Goal: Transaction & Acquisition: Purchase product/service

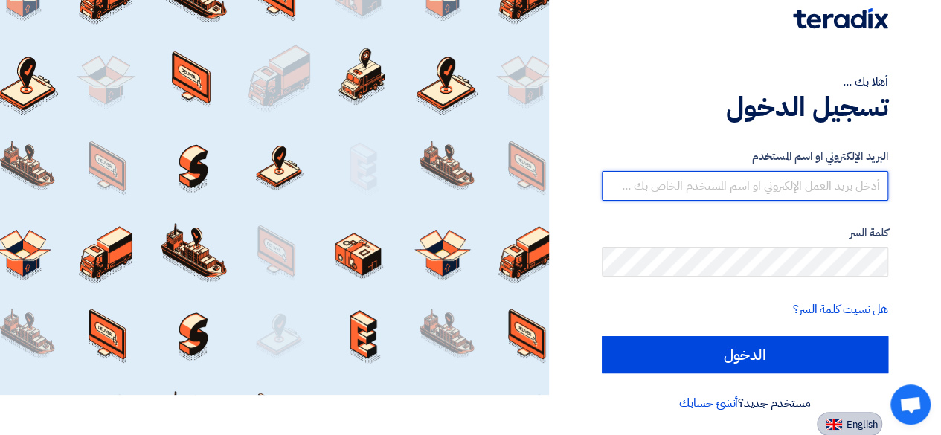
type input "[EMAIL_ADDRESS][DOMAIN_NAME]"
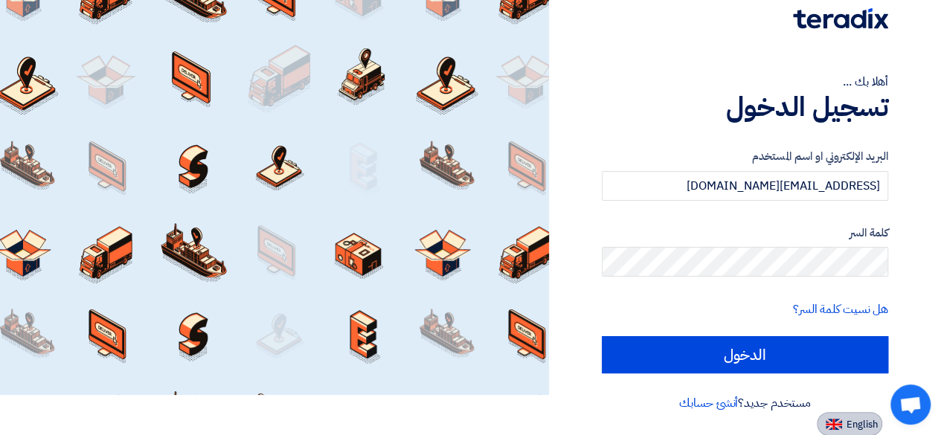
click at [860, 424] on span "English" at bounding box center [862, 425] width 31 height 10
type input "Sign in"
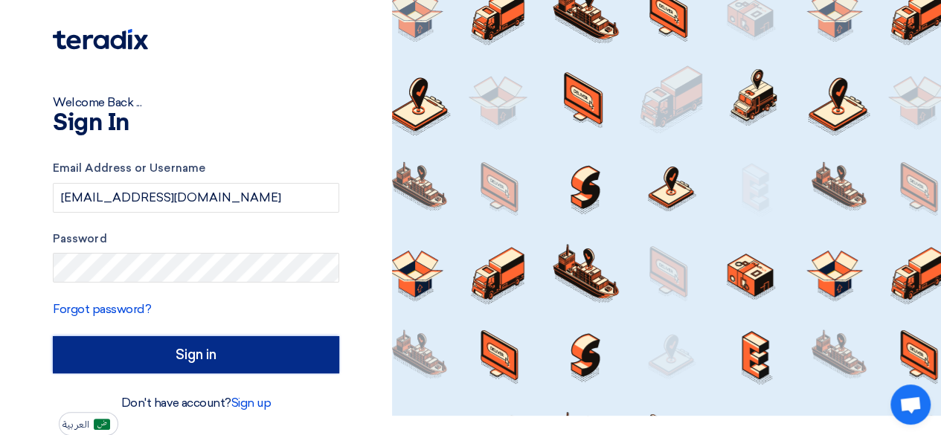
click at [197, 360] on input "Sign in" at bounding box center [196, 354] width 286 height 37
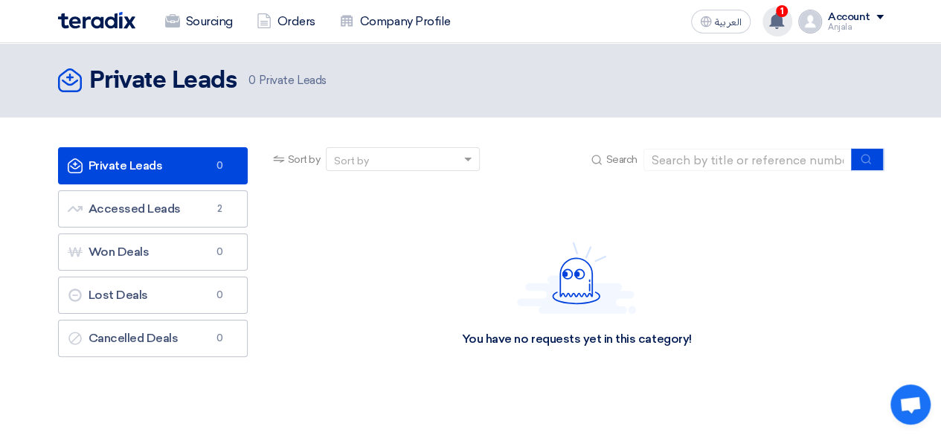
click at [780, 20] on use at bounding box center [776, 21] width 15 height 16
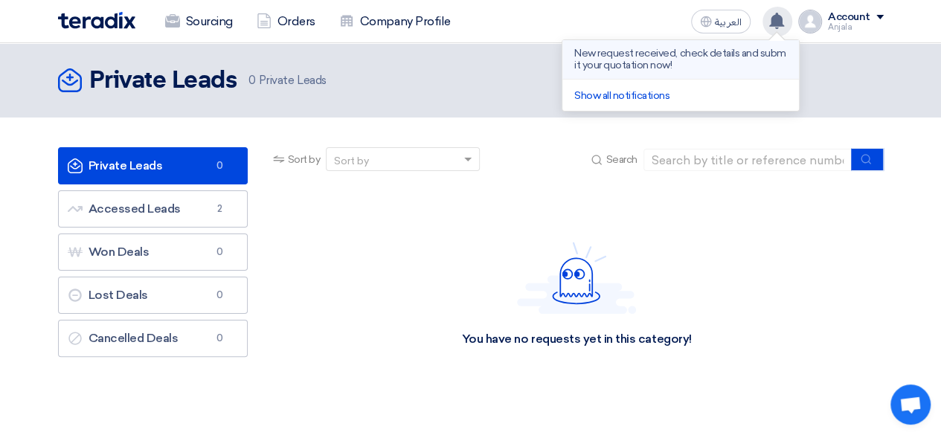
click at [664, 63] on p "New request received, check details and submit your quotation now!" at bounding box center [680, 60] width 213 height 24
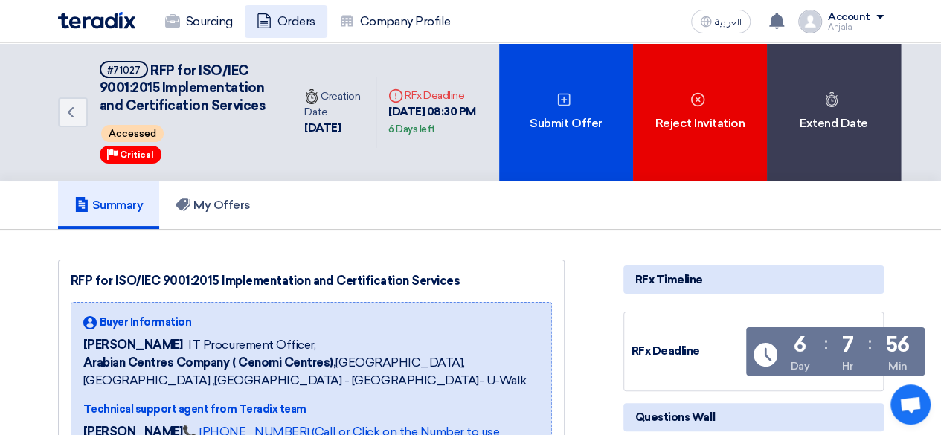
click at [292, 20] on link "Orders" at bounding box center [286, 21] width 83 height 33
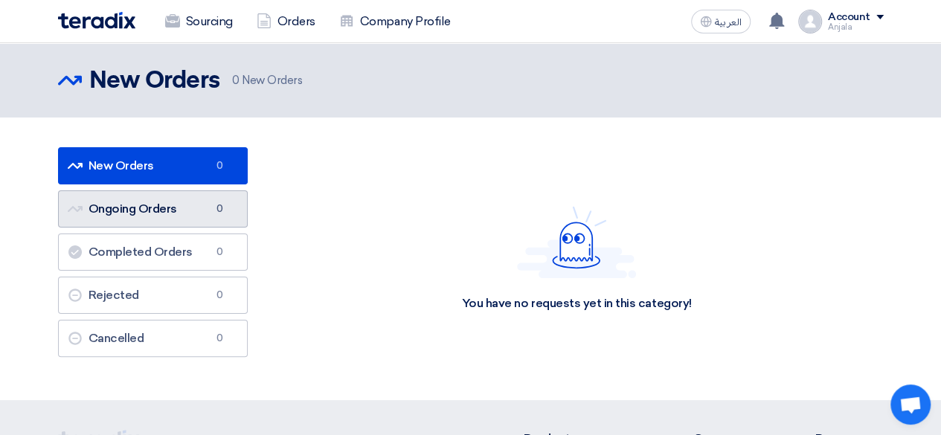
click at [145, 214] on link "Ongoing Orders Ongoing Orders 0" at bounding box center [153, 208] width 190 height 37
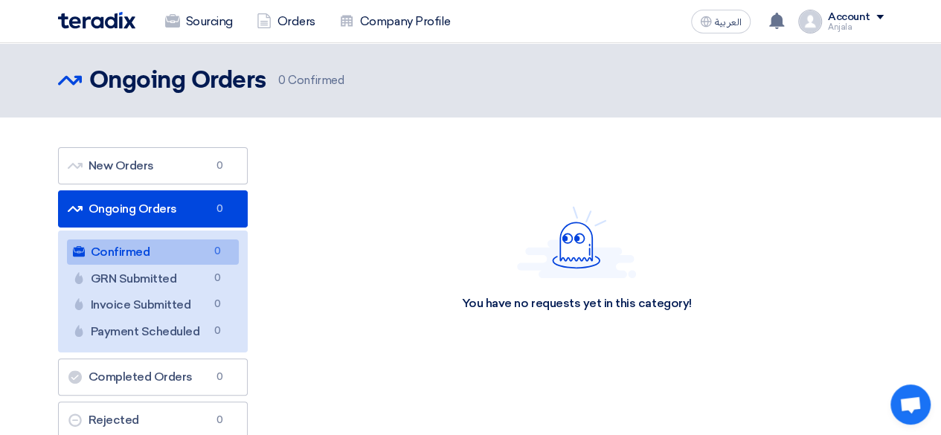
click at [843, 23] on div "Anjala" at bounding box center [856, 27] width 56 height 8
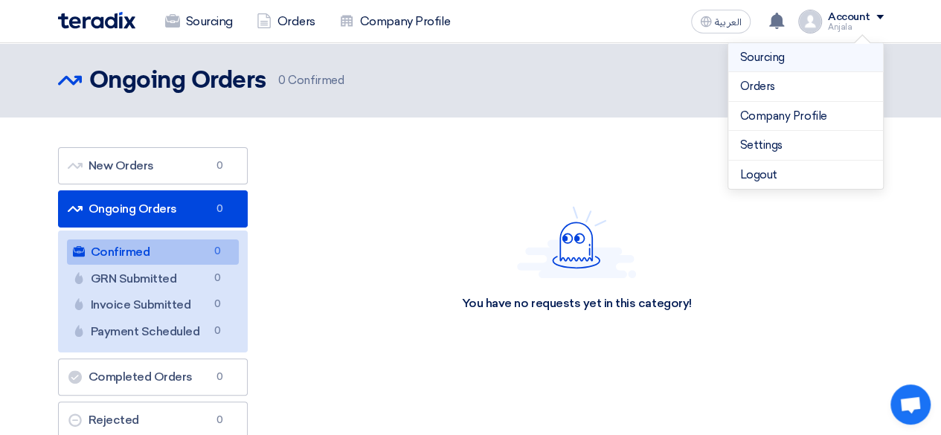
click at [798, 62] on link "Sourcing" at bounding box center [805, 57] width 131 height 17
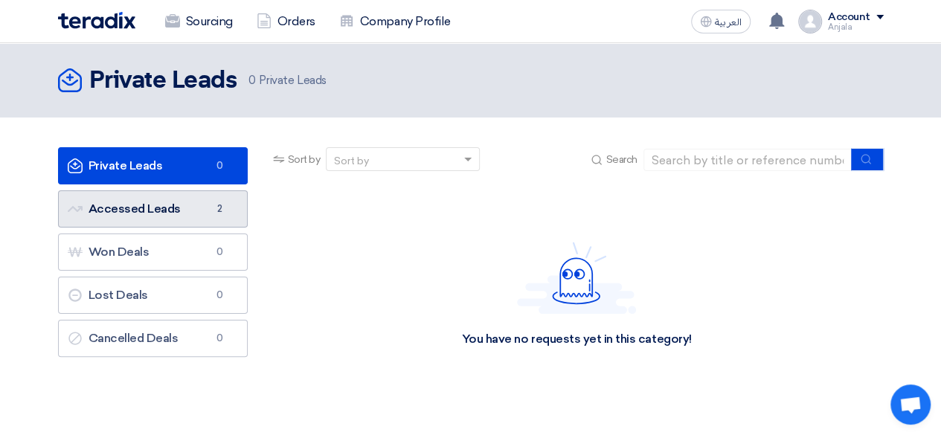
click at [155, 209] on link "Accessed Leads Accessed Leads 2" at bounding box center [153, 208] width 190 height 37
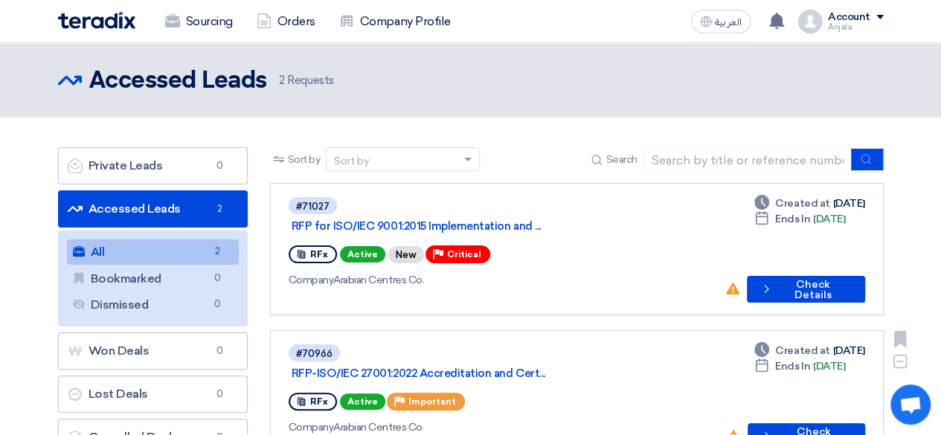
scroll to position [118, 0]
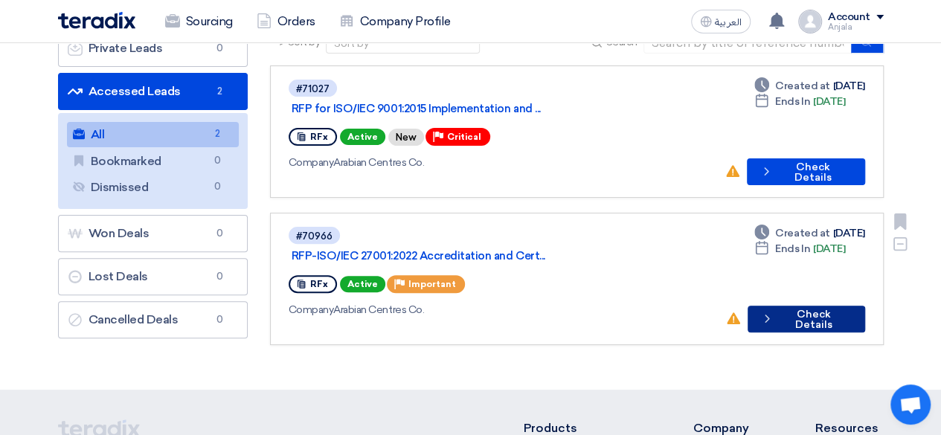
click at [803, 306] on button "Check details Check Details" at bounding box center [806, 319] width 117 height 27
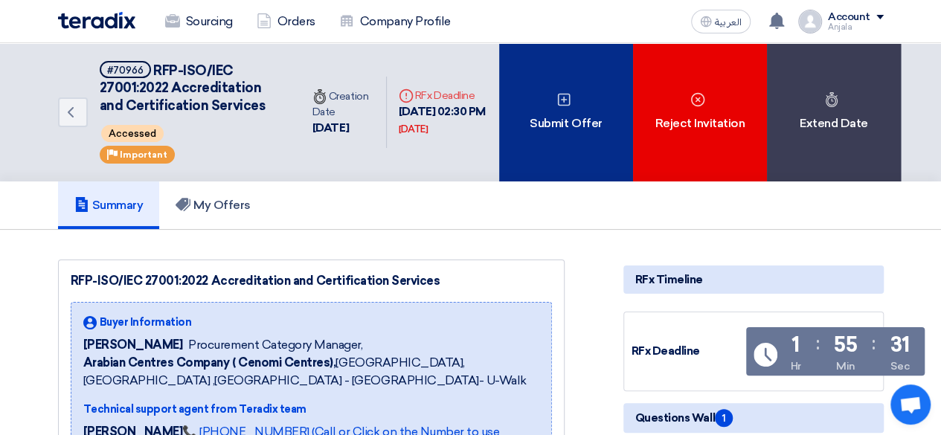
click at [546, 113] on div "Submit Offer" at bounding box center [566, 112] width 134 height 138
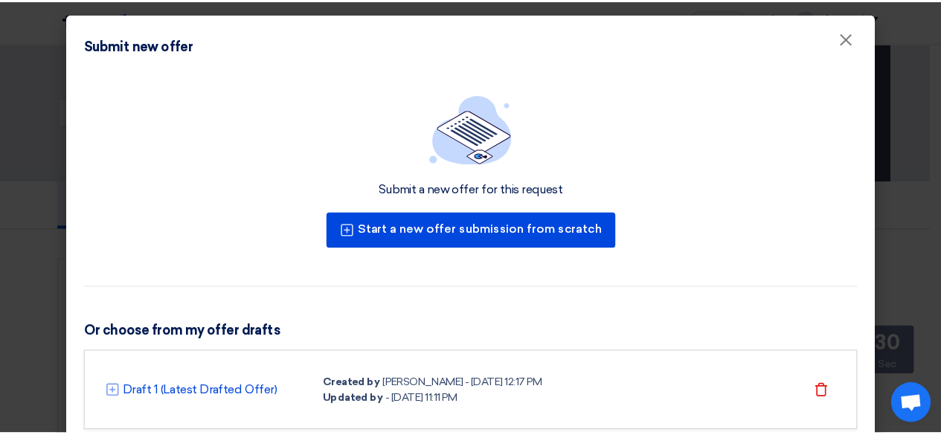
scroll to position [48, 0]
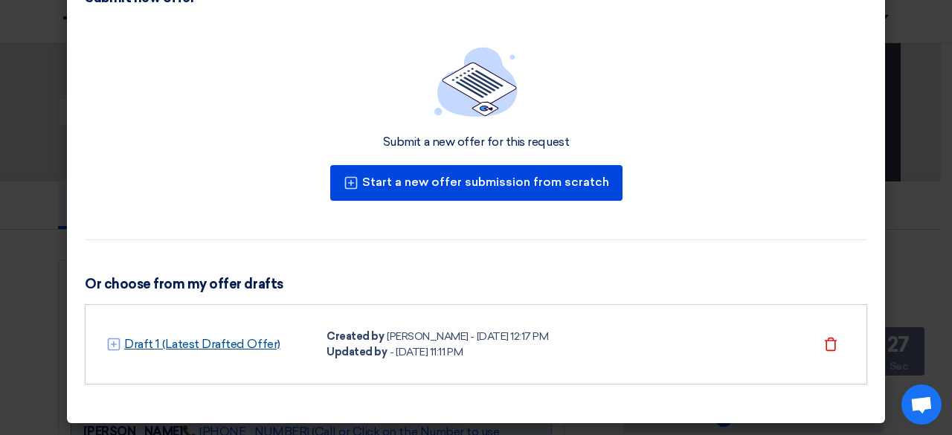
click at [150, 339] on link "Draft 1 (Latest Drafted Offer)" at bounding box center [202, 345] width 156 height 18
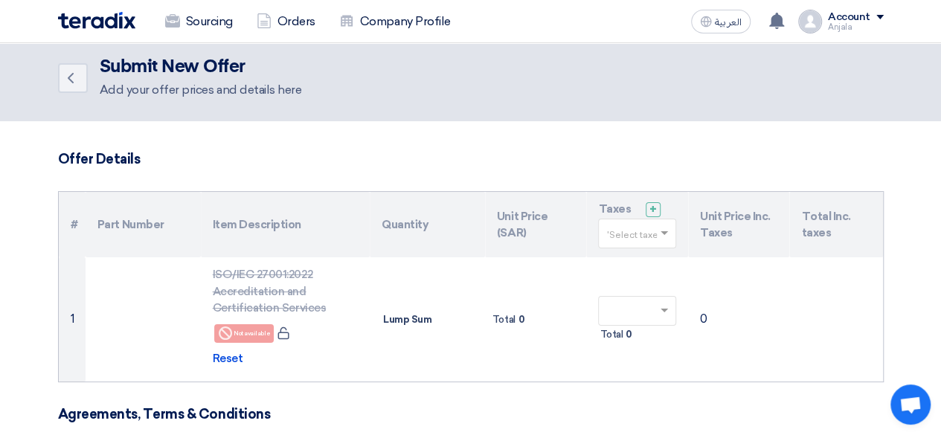
scroll to position [3, 0]
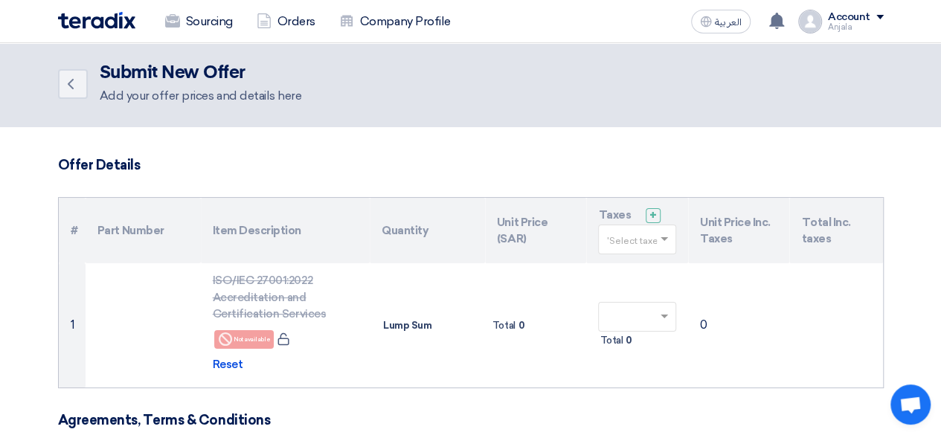
click at [243, 306] on div "ISO/IEC 27001:2022 Accreditation and Certification Services" at bounding box center [286, 297] width 146 height 51
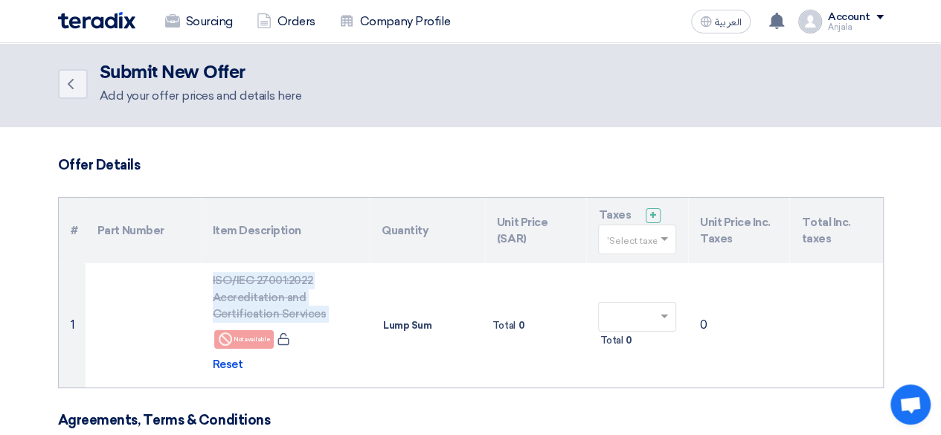
click at [243, 306] on div "ISO/IEC 27001:2022 Accreditation and Certification Services" at bounding box center [286, 297] width 146 height 51
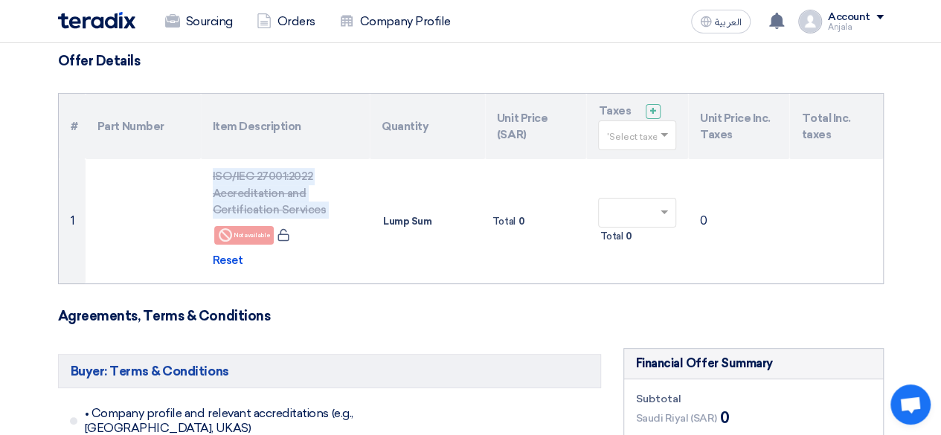
scroll to position [109, 0]
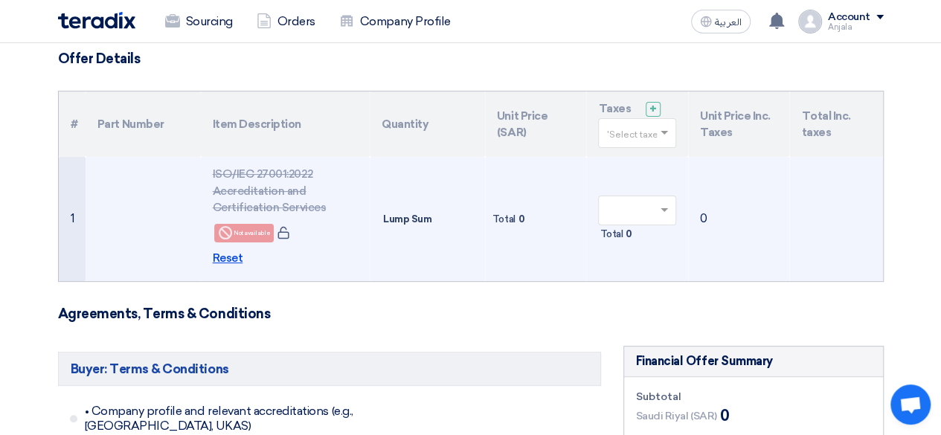
click at [222, 256] on span "Reset" at bounding box center [228, 258] width 31 height 17
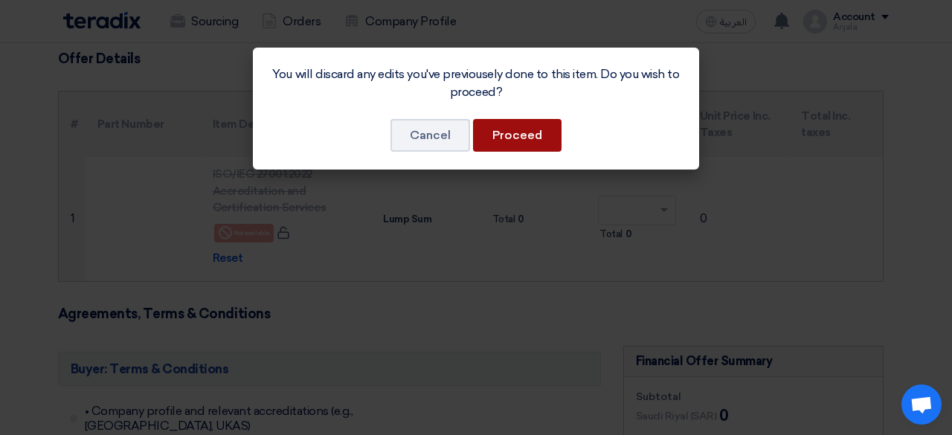
click at [515, 135] on button "Proceed" at bounding box center [517, 135] width 89 height 33
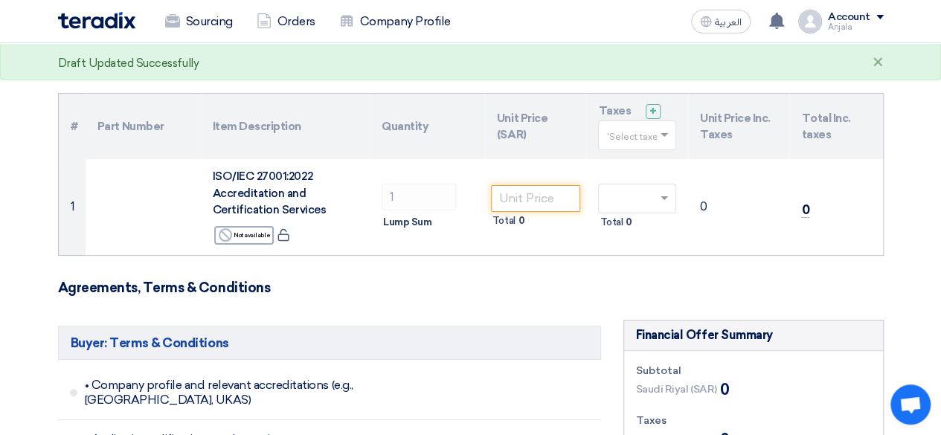
scroll to position [115, 0]
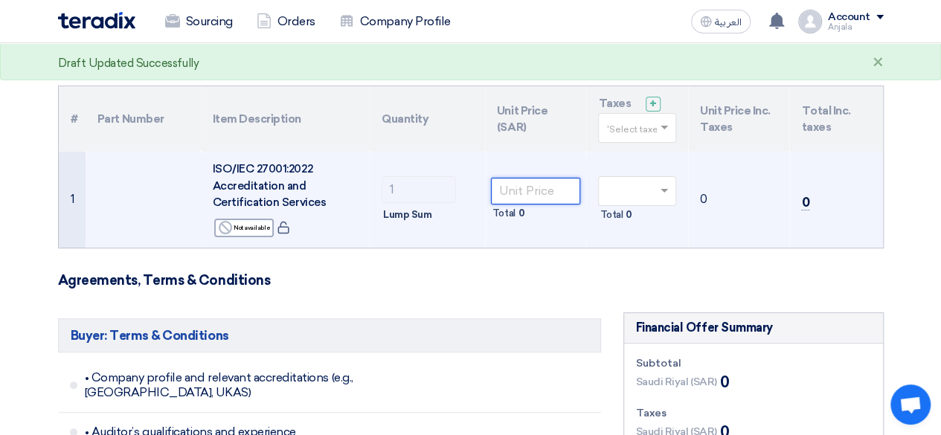
click at [524, 199] on input "number" at bounding box center [536, 191] width 90 height 27
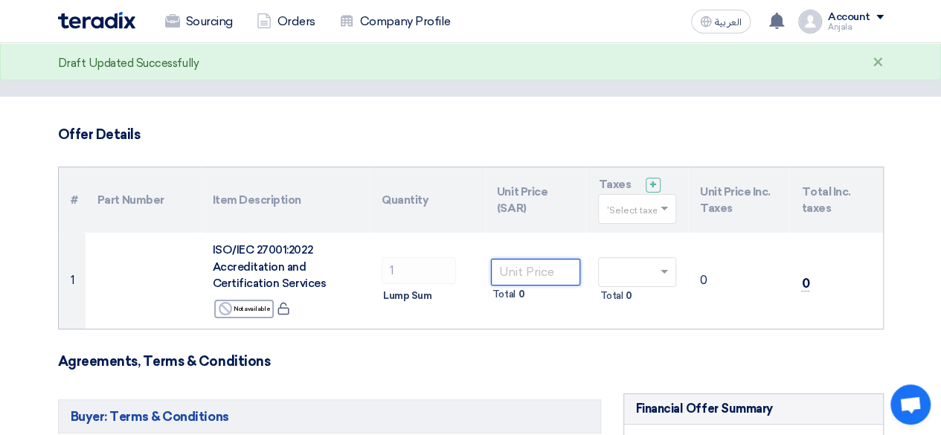
scroll to position [45, 0]
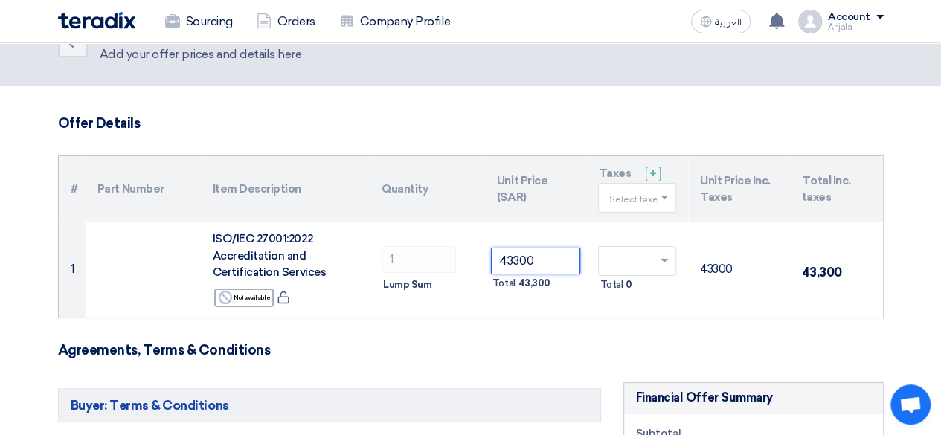
type input "43300"
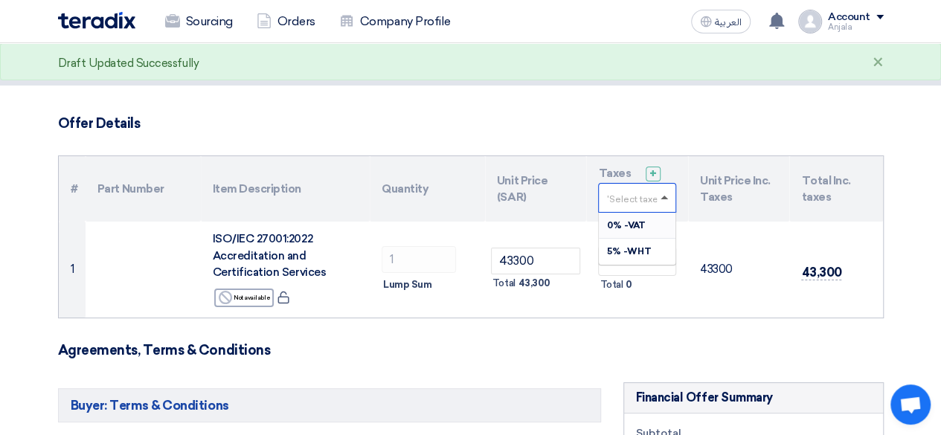
click at [667, 196] on span at bounding box center [664, 198] width 7 height 4
click at [641, 247] on span "5% -WHT" at bounding box center [628, 251] width 45 height 10
click at [586, 344] on h3 "Agreements, Terms & Conditions" at bounding box center [471, 350] width 826 height 16
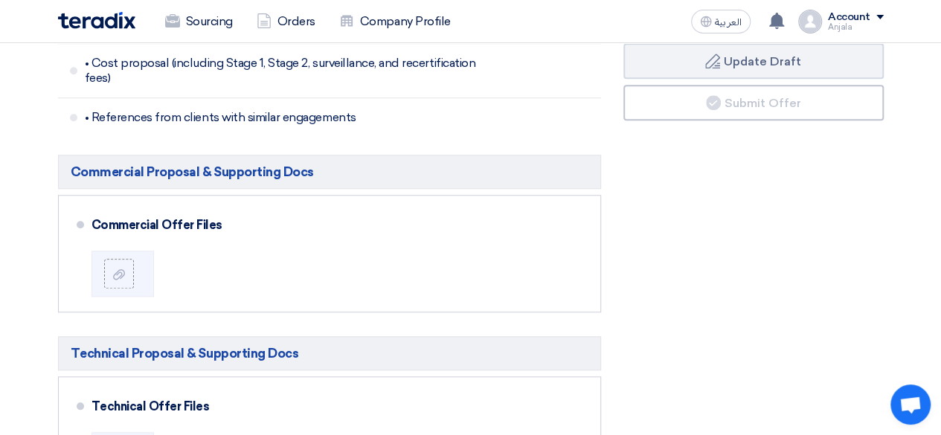
scroll to position [650, 0]
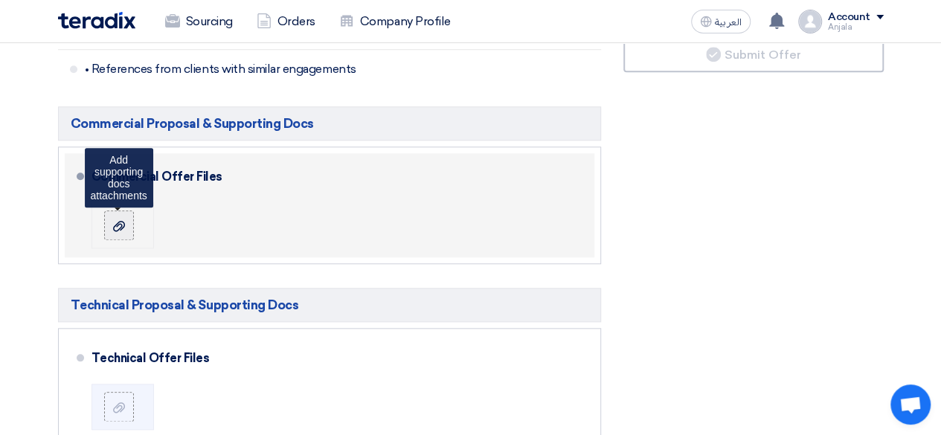
click at [119, 220] on use at bounding box center [119, 225] width 12 height 10
click at [0, 0] on input "file" at bounding box center [0, 0] width 0 height 0
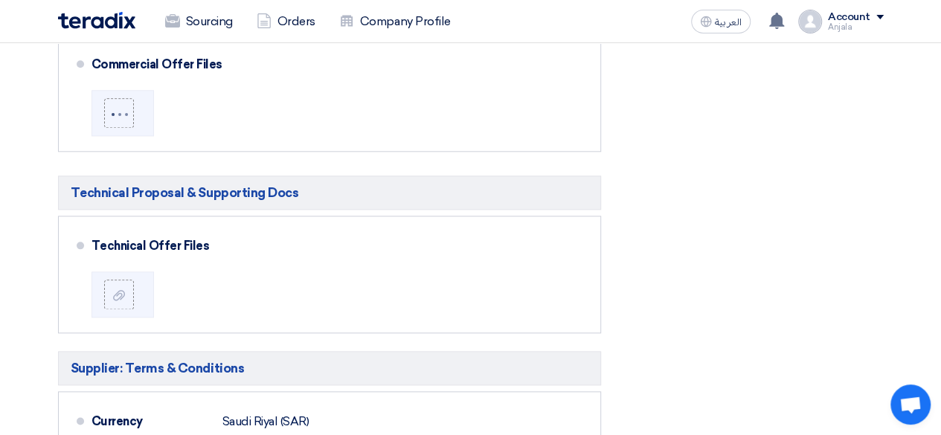
scroll to position [766, 0]
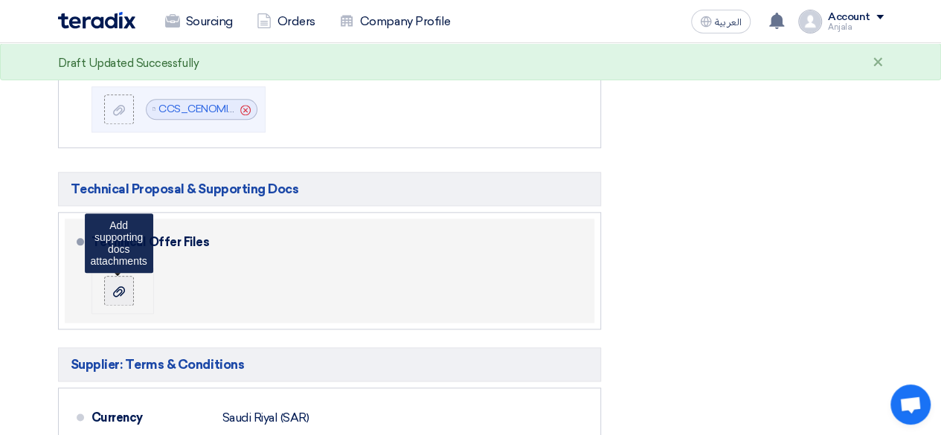
click at [118, 286] on icon at bounding box center [119, 292] width 12 height 12
click at [0, 0] on input "file" at bounding box center [0, 0] width 0 height 0
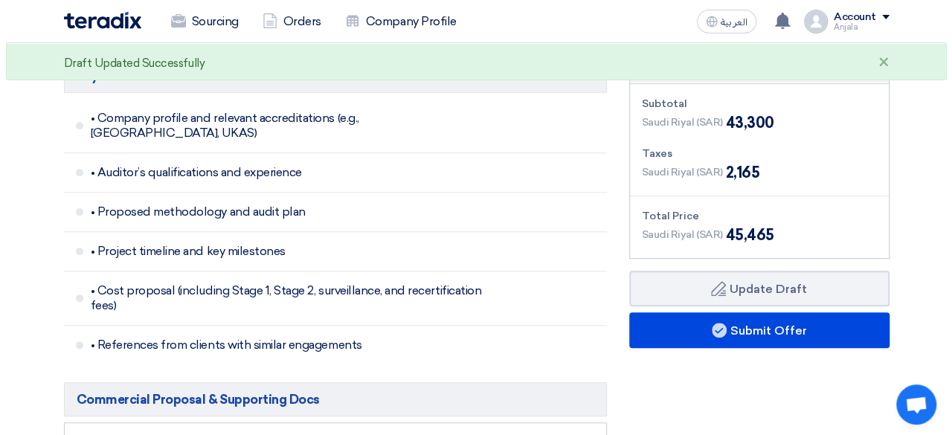
scroll to position [373, 0]
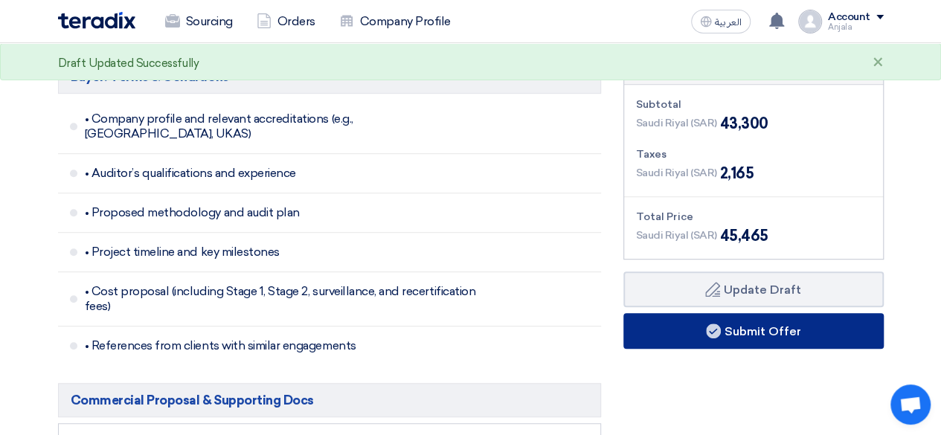
click at [757, 336] on button "Submit Offer" at bounding box center [753, 331] width 260 height 36
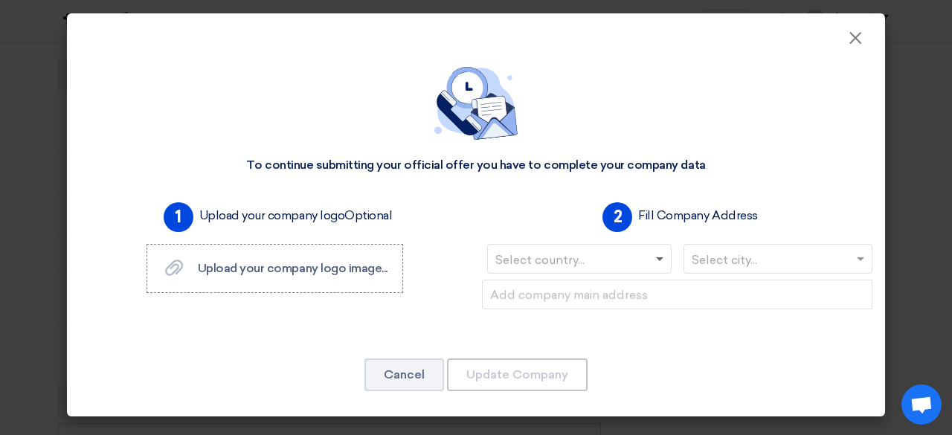
click at [661, 259] on span at bounding box center [659, 259] width 7 height 5
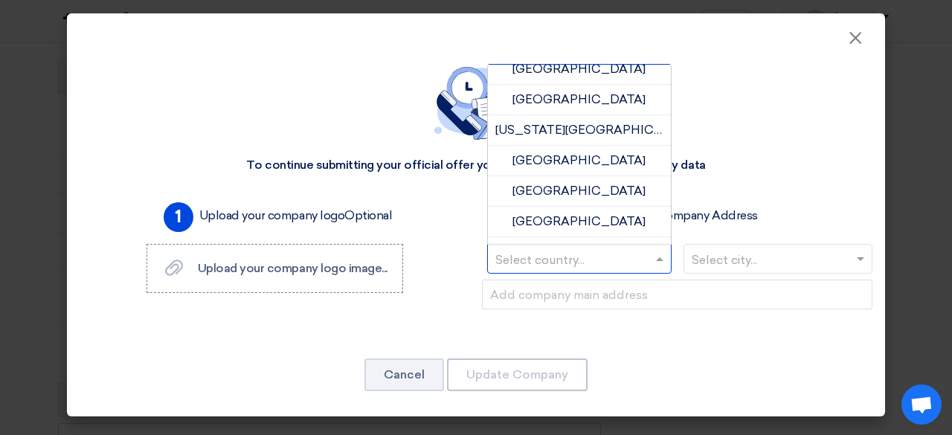
scroll to position [4334, 0]
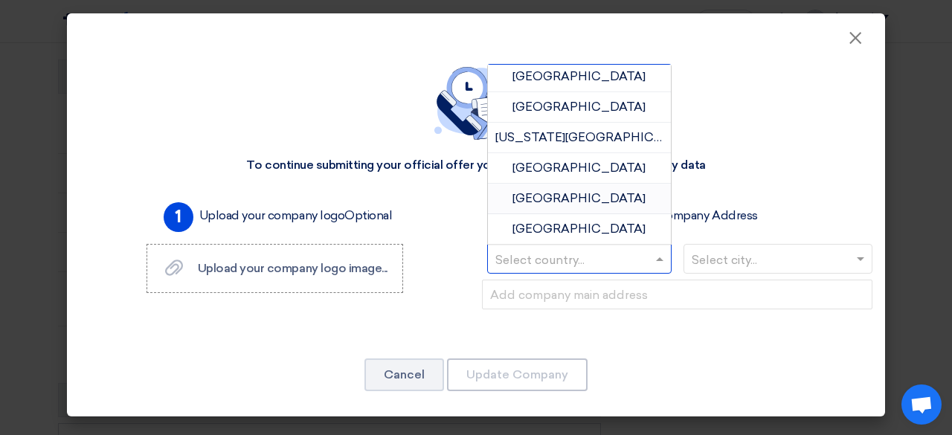
click at [595, 191] on span "[GEOGRAPHIC_DATA]" at bounding box center [579, 198] width 133 height 14
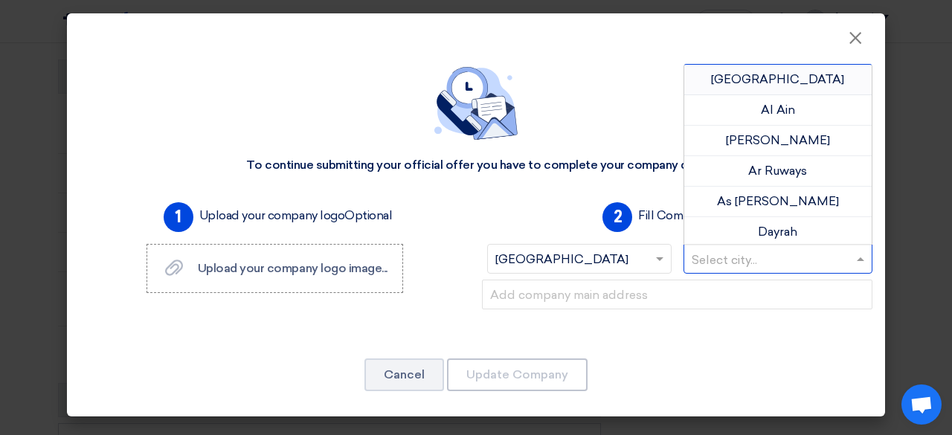
click at [711, 261] on input "text" at bounding box center [771, 260] width 158 height 25
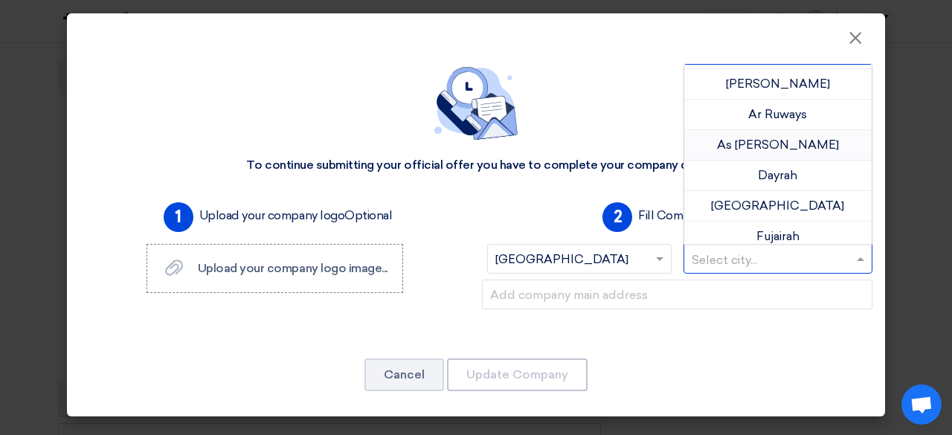
scroll to position [103, 0]
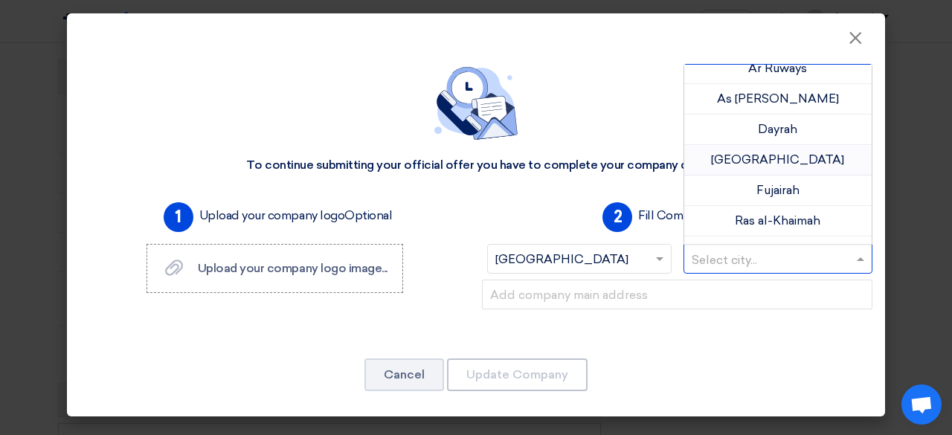
click at [775, 158] on span "[GEOGRAPHIC_DATA]" at bounding box center [777, 160] width 133 height 14
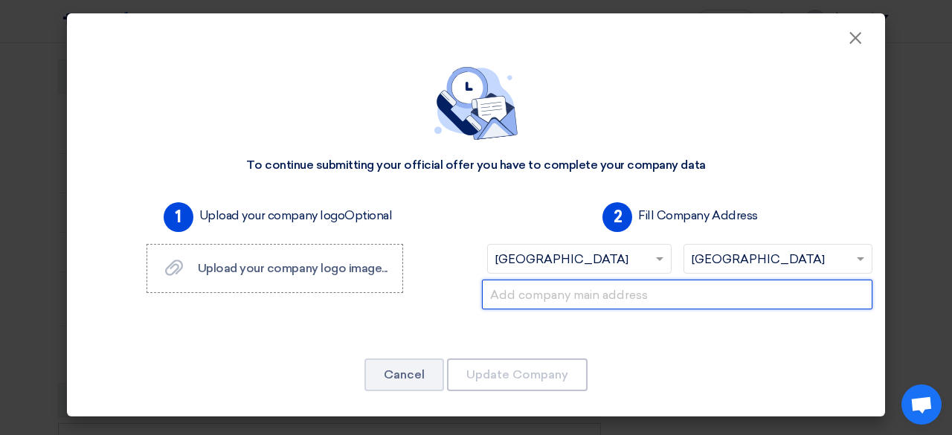
click at [609, 299] on input "text" at bounding box center [677, 295] width 391 height 30
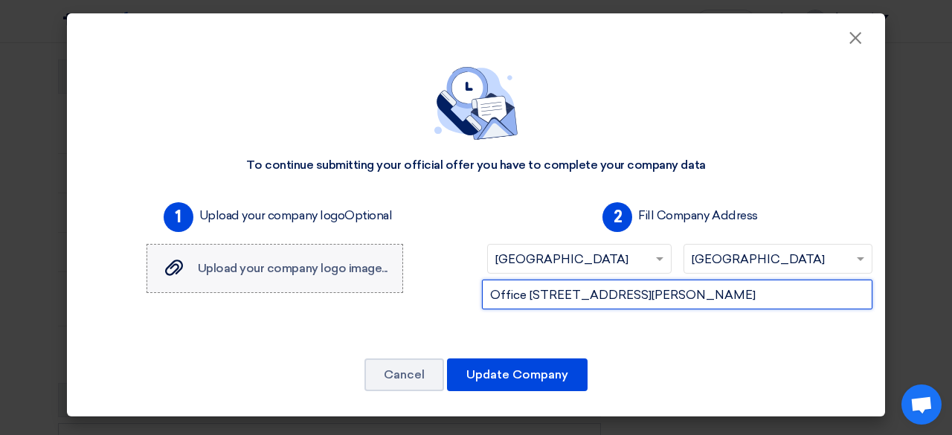
type input "Office [STREET_ADDRESS][PERSON_NAME]"
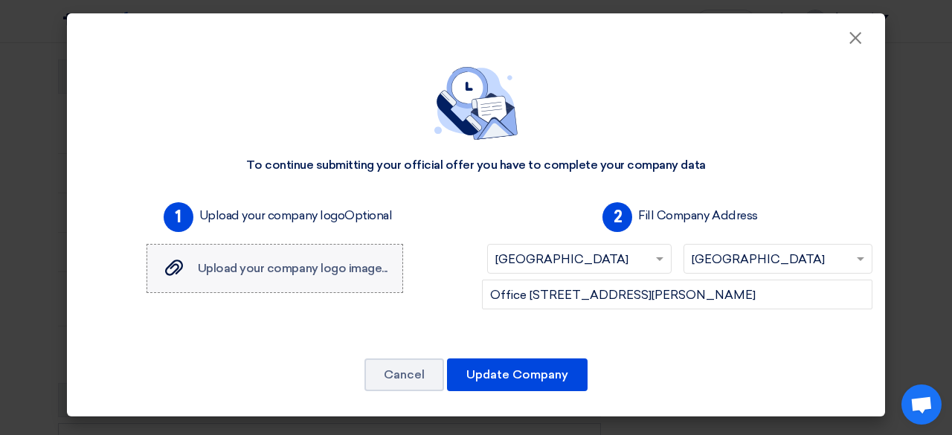
click at [338, 278] on label "Upload your company logo image... Upload your company logo image..." at bounding box center [275, 268] width 257 height 49
click at [0, 0] on input "Upload your company logo image... Upload your company logo image..." at bounding box center [0, 0] width 0 height 0
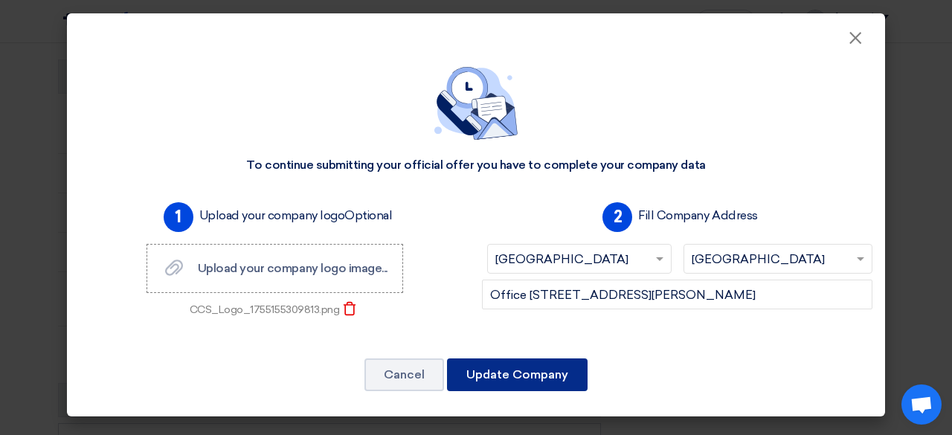
click at [501, 381] on button "Update Company" at bounding box center [517, 375] width 141 height 33
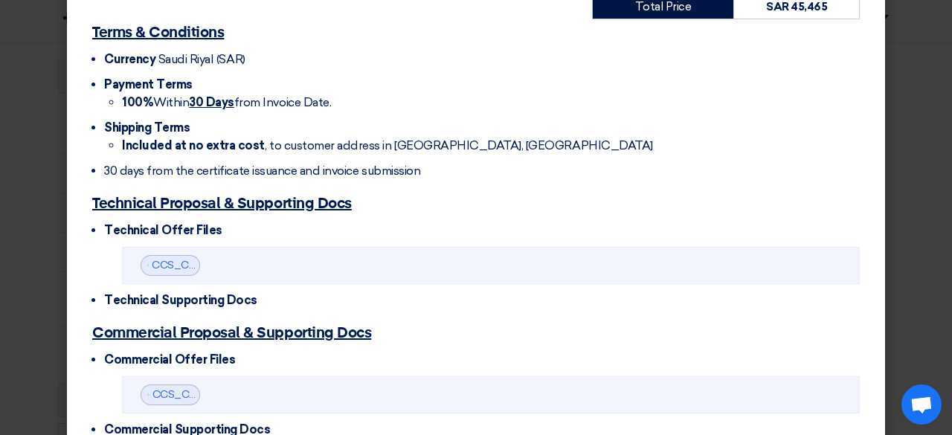
scroll to position [551, 0]
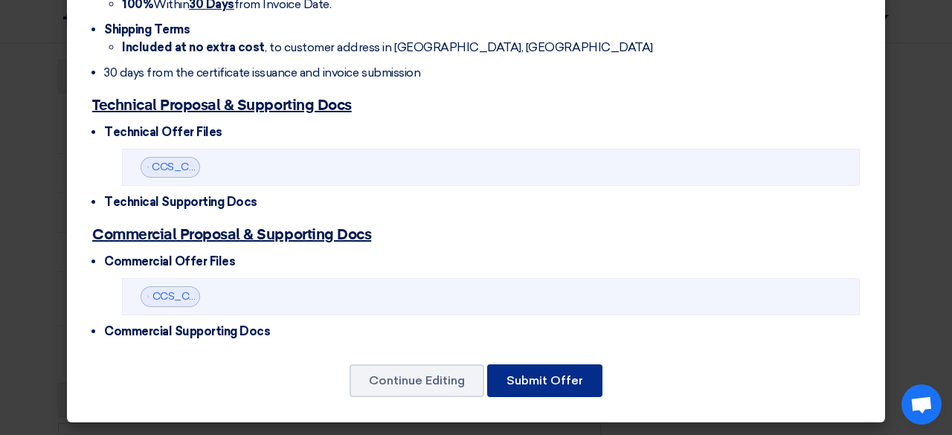
click at [528, 379] on button "Submit Offer" at bounding box center [544, 381] width 115 height 33
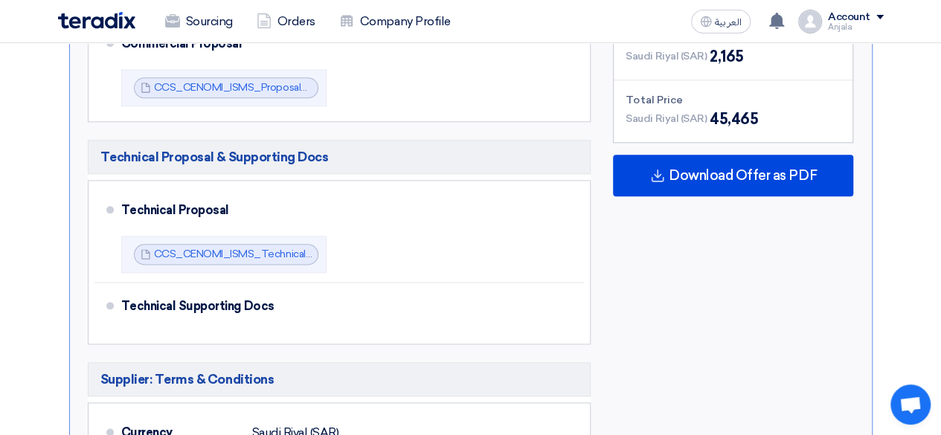
scroll to position [781, 0]
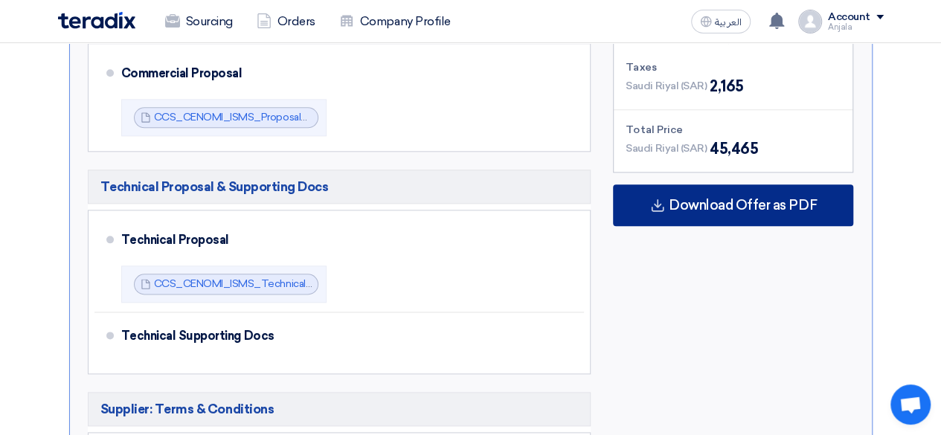
click at [742, 208] on span "Download Offer as PDF" at bounding box center [743, 205] width 148 height 13
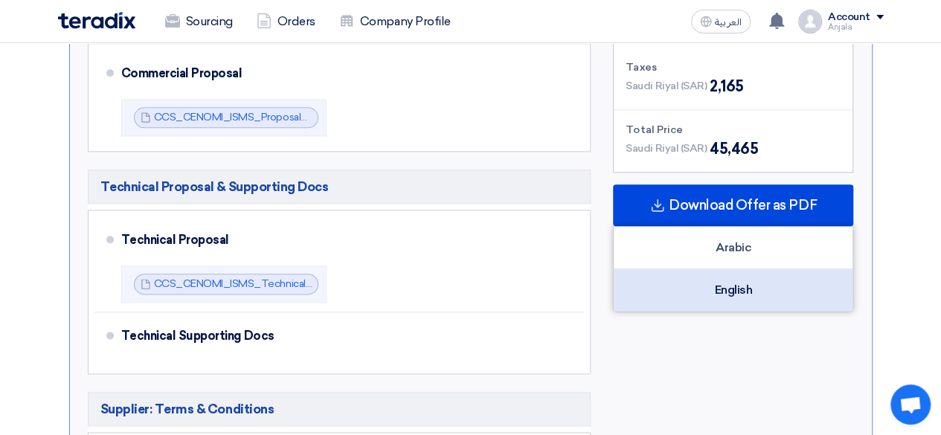
click at [744, 287] on div "English" at bounding box center [733, 290] width 239 height 42
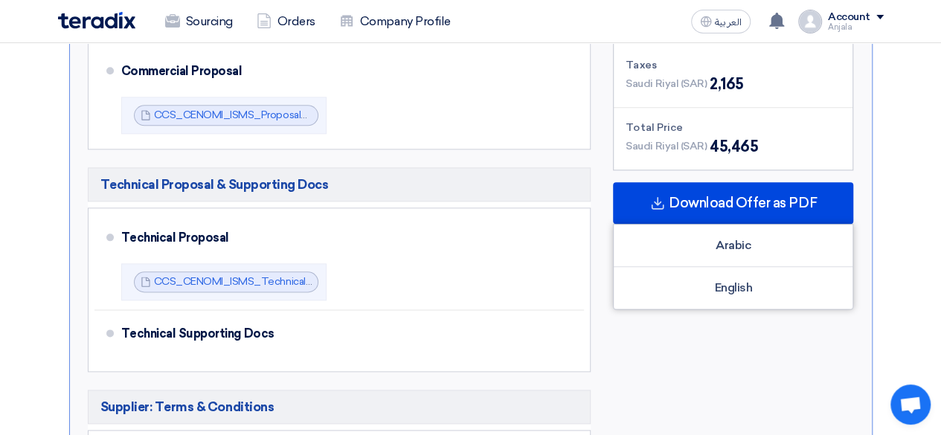
scroll to position [786, 0]
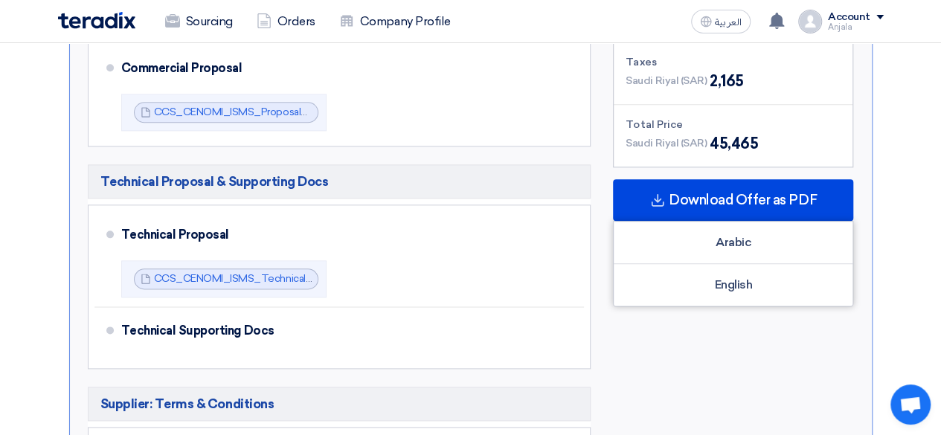
click at [703, 341] on div "Subtotal [GEOGRAPHIC_DATA] (SAR) 43,300 Taxes [GEOGRAPHIC_DATA] (SAR) 2,165 Tot…" at bounding box center [733, 328] width 263 height 673
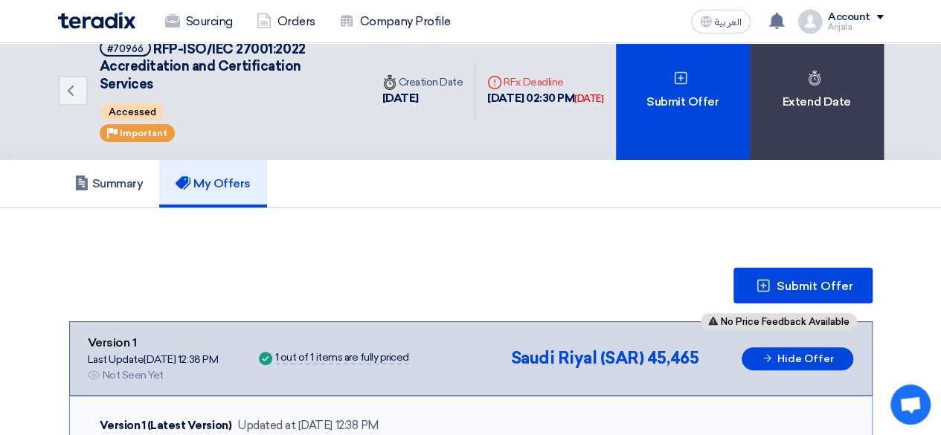
scroll to position [0, 0]
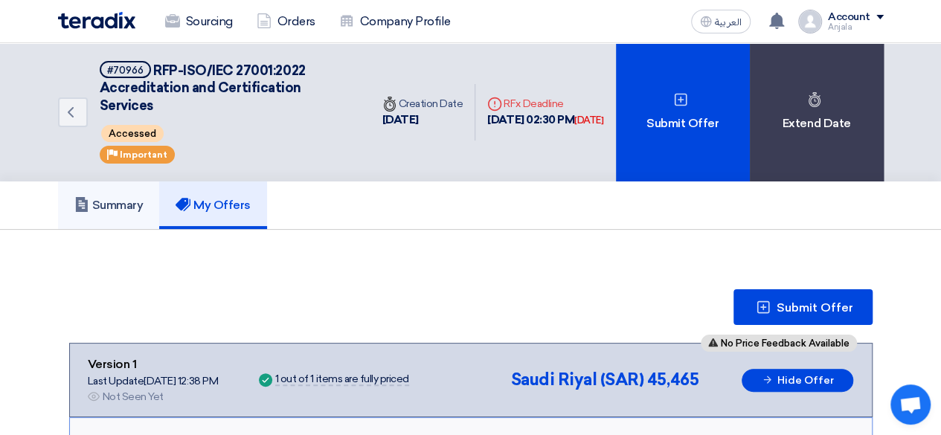
click at [128, 208] on h5 "Summary" at bounding box center [108, 205] width 69 height 15
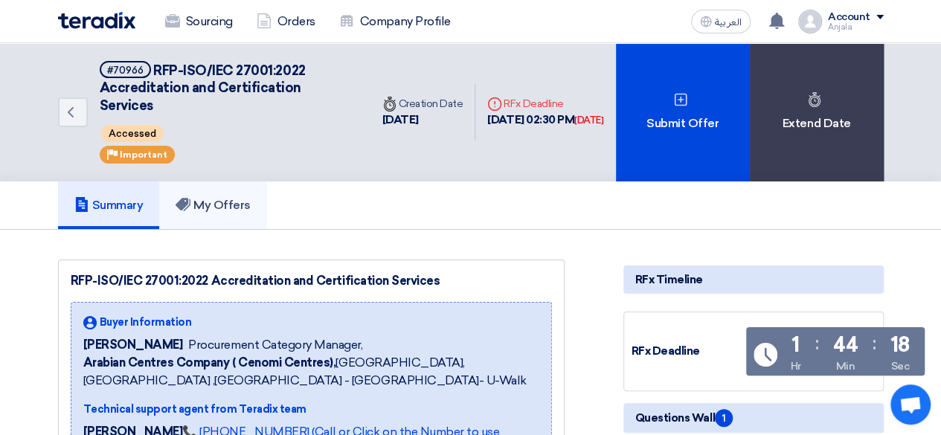
click at [226, 212] on link "My Offers" at bounding box center [213, 206] width 108 height 48
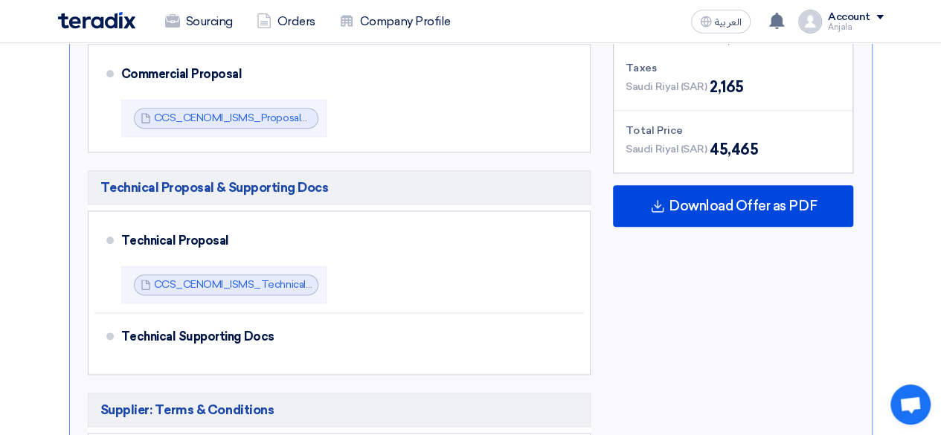
scroll to position [780, 0]
